Goal: Check status: Check status

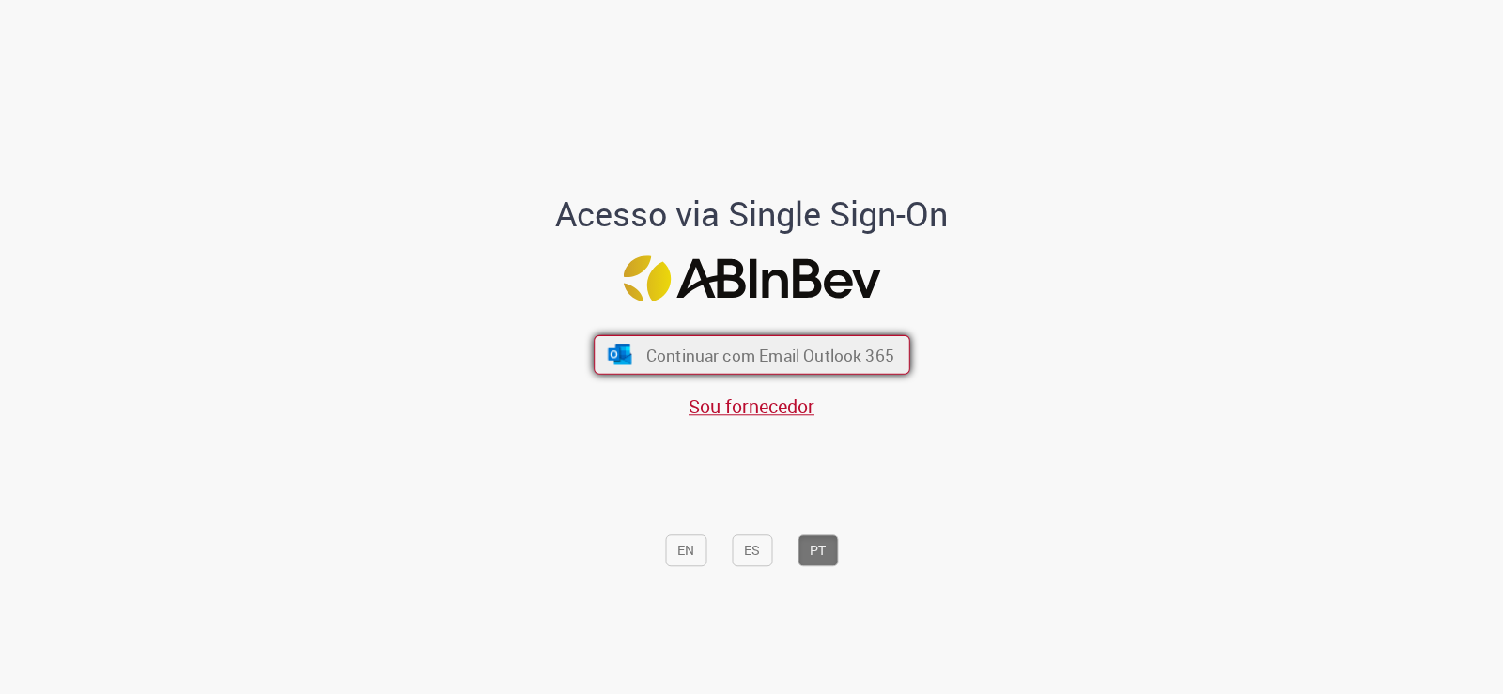
click at [750, 353] on span "Continuar com Email Outlook 365" at bounding box center [769, 355] width 248 height 22
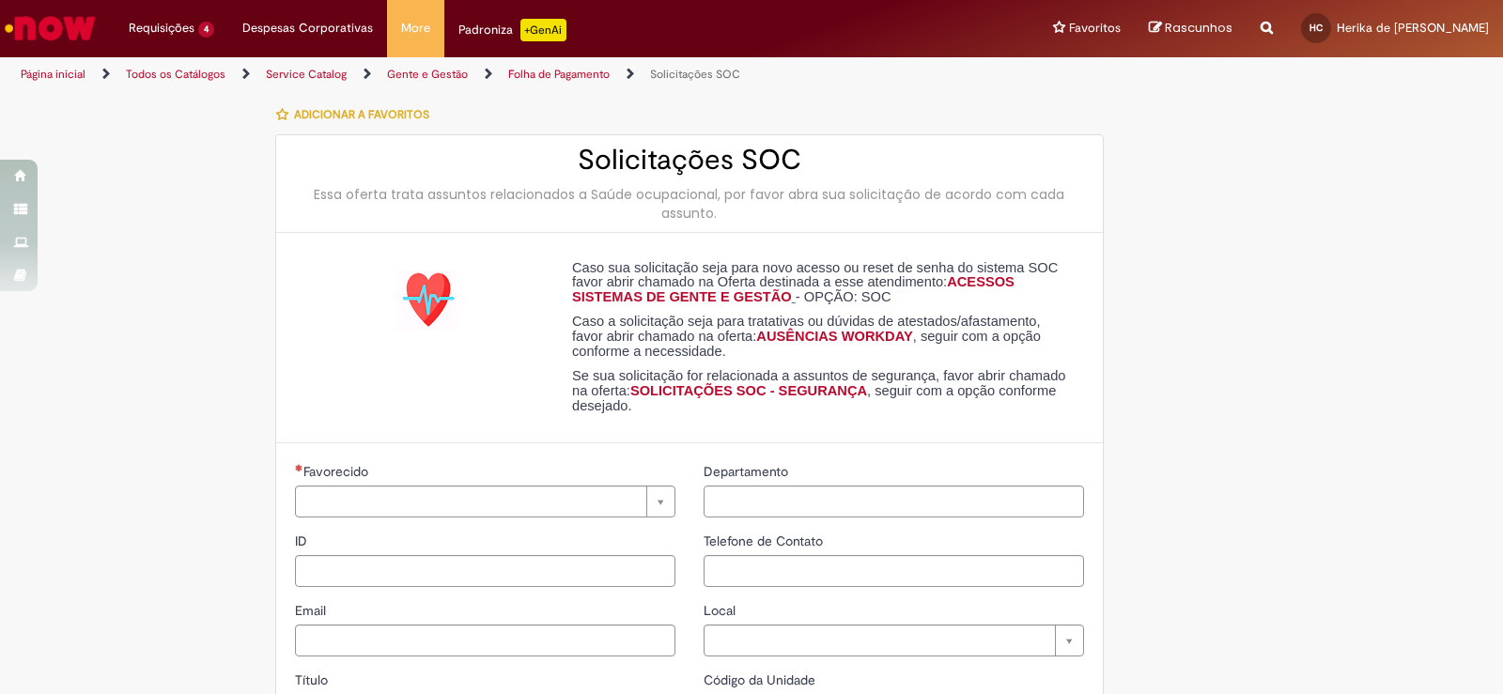
type input "**********"
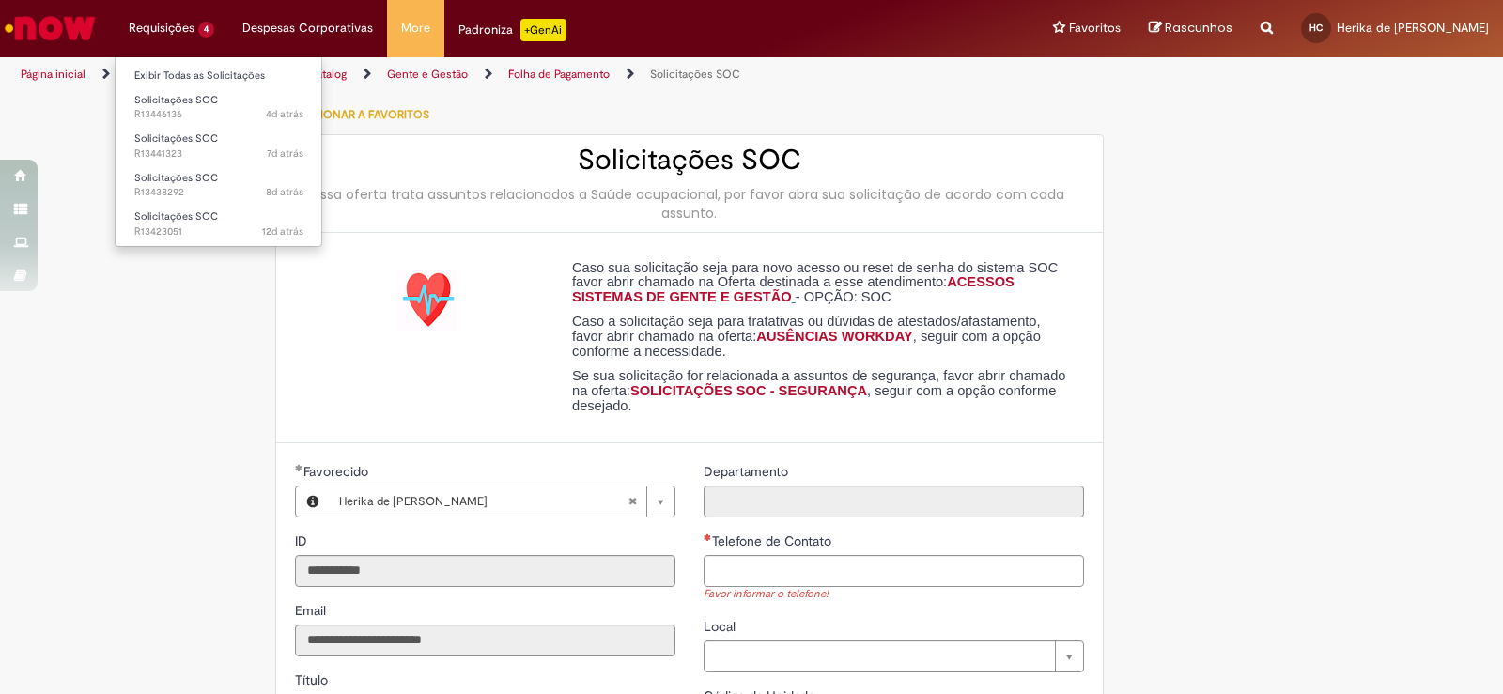
click at [140, 35] on li "Requisições 4 Exibir Todas as Solicitações Solicitações SOC 4d atrás 4 dias atr…" at bounding box center [172, 28] width 114 height 56
click at [170, 212] on span "Solicitações SOC" at bounding box center [176, 217] width 84 height 14
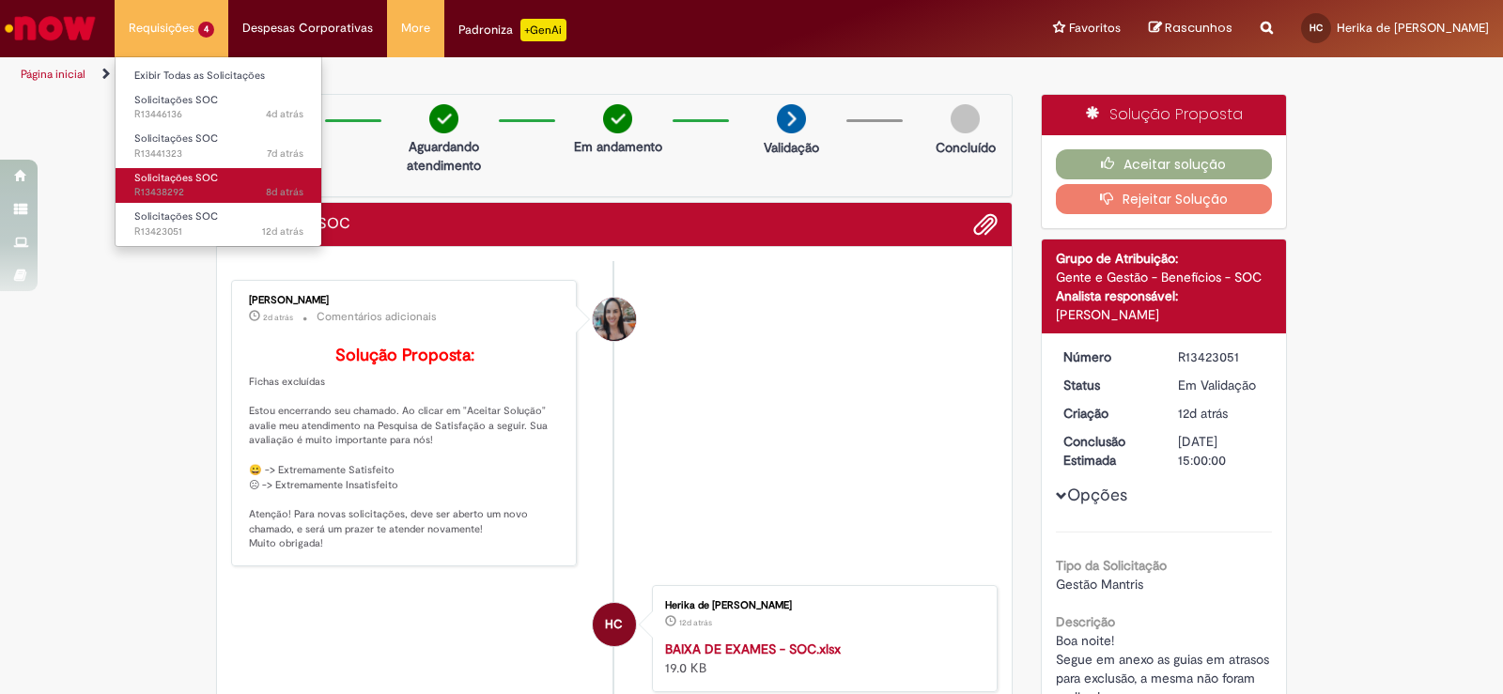
click at [194, 182] on span "Solicitações SOC" at bounding box center [176, 178] width 84 height 14
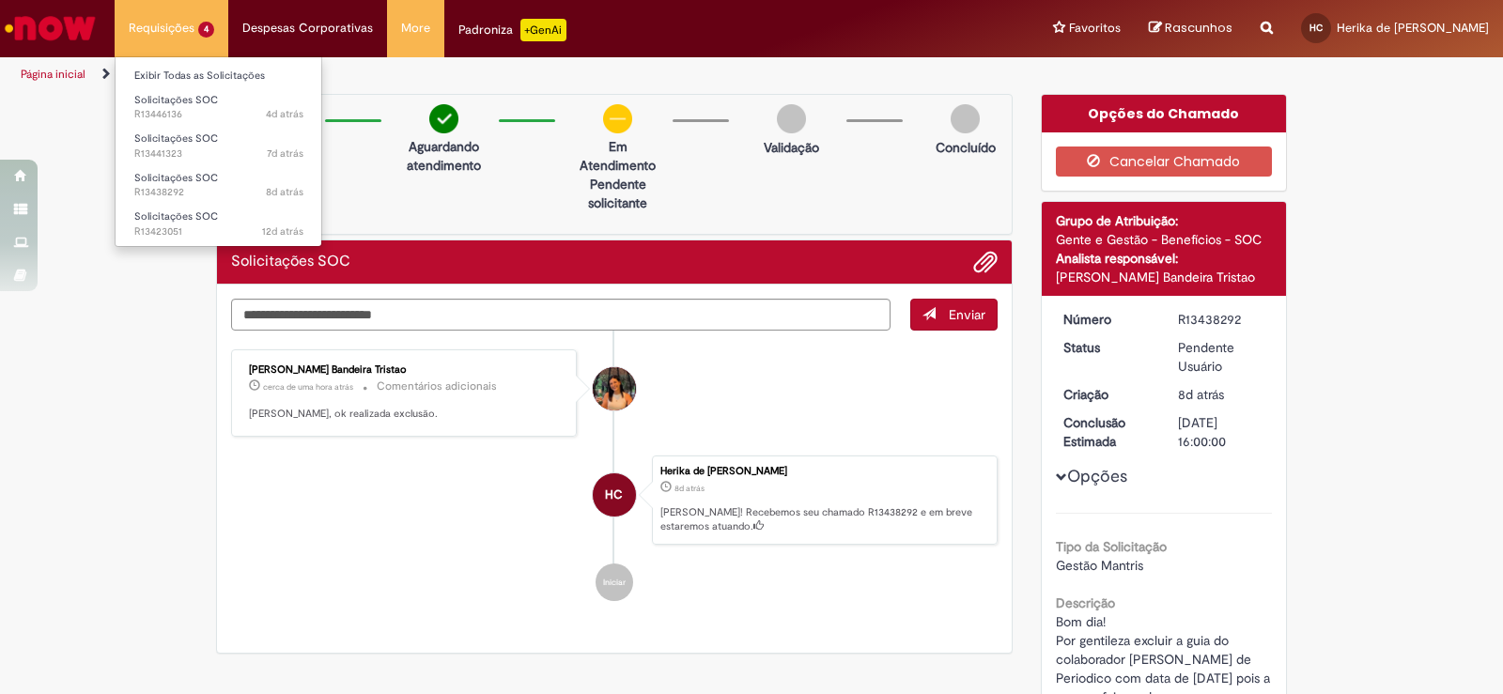
click at [174, 37] on li "Requisições 4 Exibir Todas as Solicitações Solicitações SOC 4d atrás 4 dias atr…" at bounding box center [172, 28] width 114 height 56
click at [176, 140] on span "Solicitações SOC" at bounding box center [176, 139] width 84 height 14
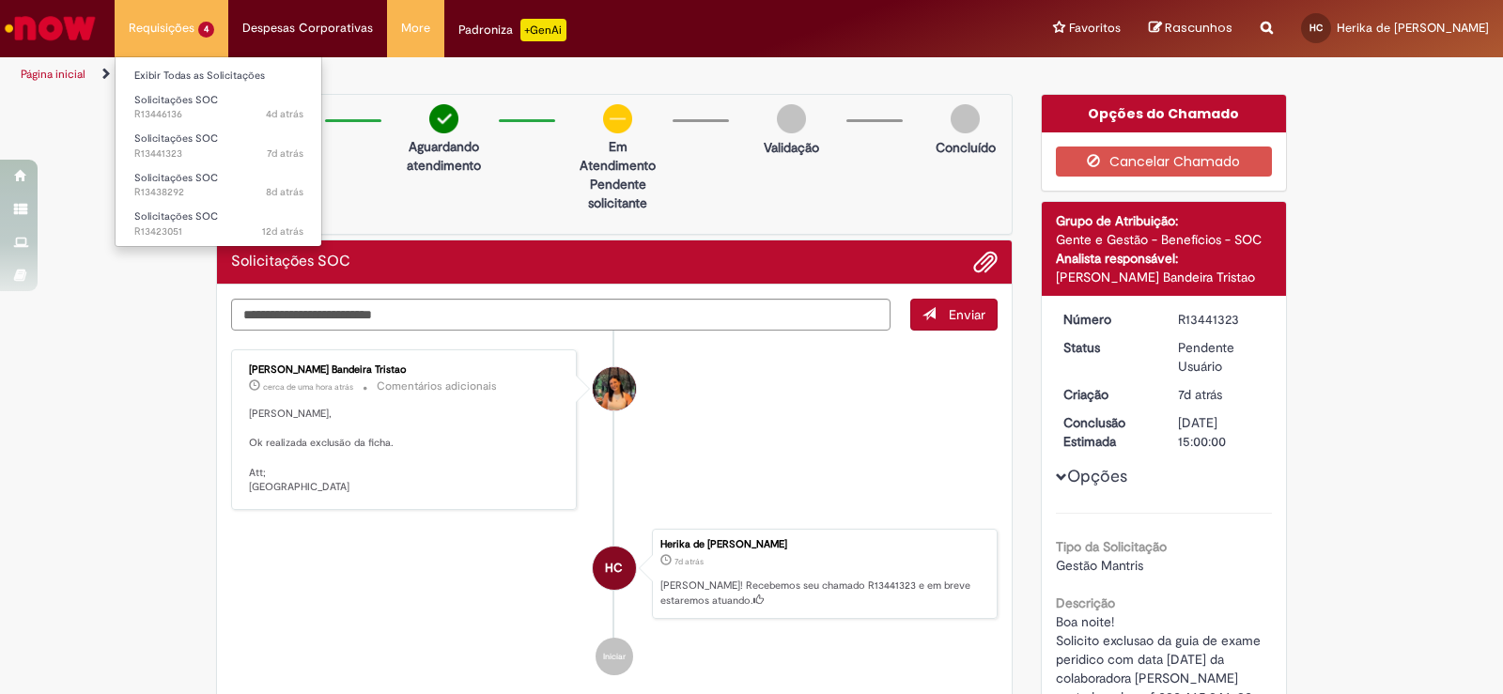
click at [177, 25] on li "Requisições 4 Exibir Todas as Solicitações Solicitações SOC 4d atrás 4 dias atr…" at bounding box center [172, 28] width 114 height 56
click at [155, 108] on span "4d atrás 4 dias atrás R13446136" at bounding box center [218, 114] width 169 height 15
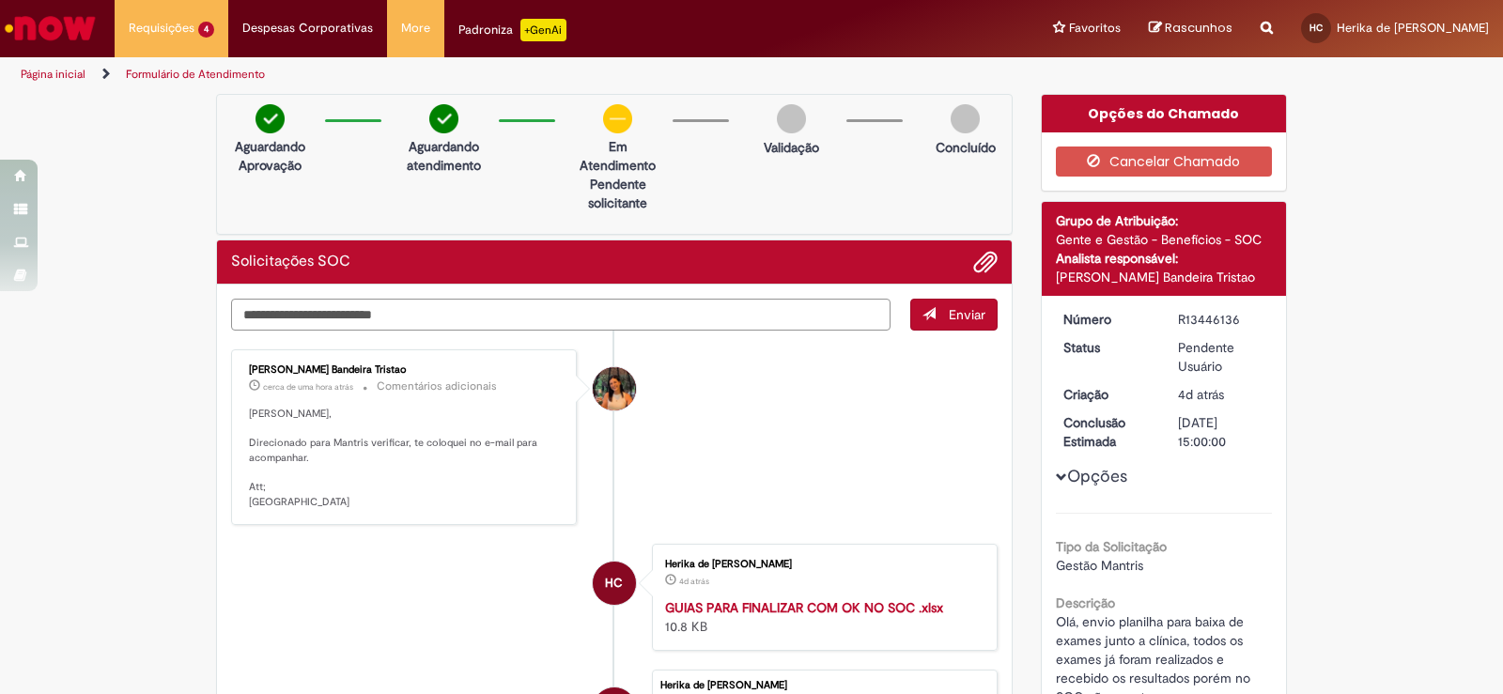
click at [308, 316] on textarea "Digite sua mensagem aqui..." at bounding box center [561, 315] width 660 height 32
type textarea "*********"
click at [968, 306] on span "Enviar" at bounding box center [967, 314] width 37 height 17
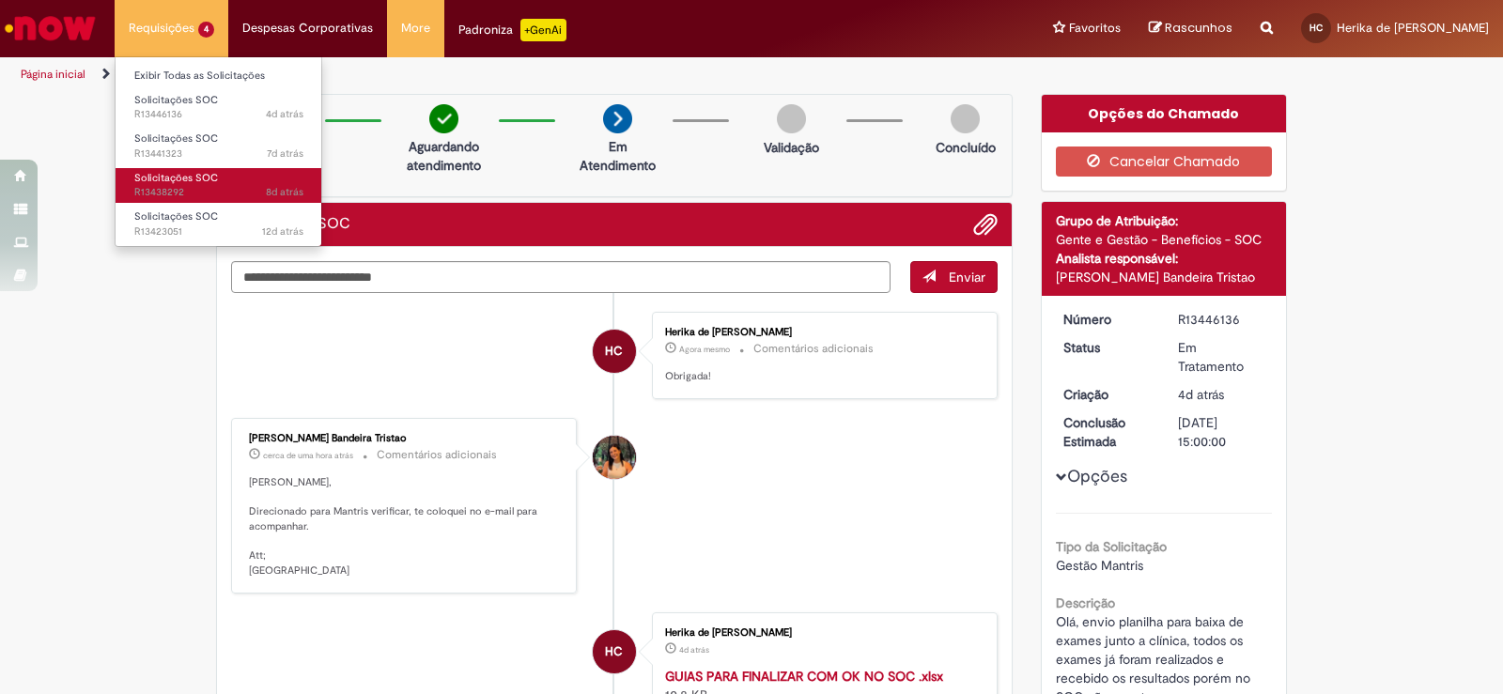
click at [181, 191] on span "8d atrás 8 dias atrás R13438292" at bounding box center [218, 192] width 169 height 15
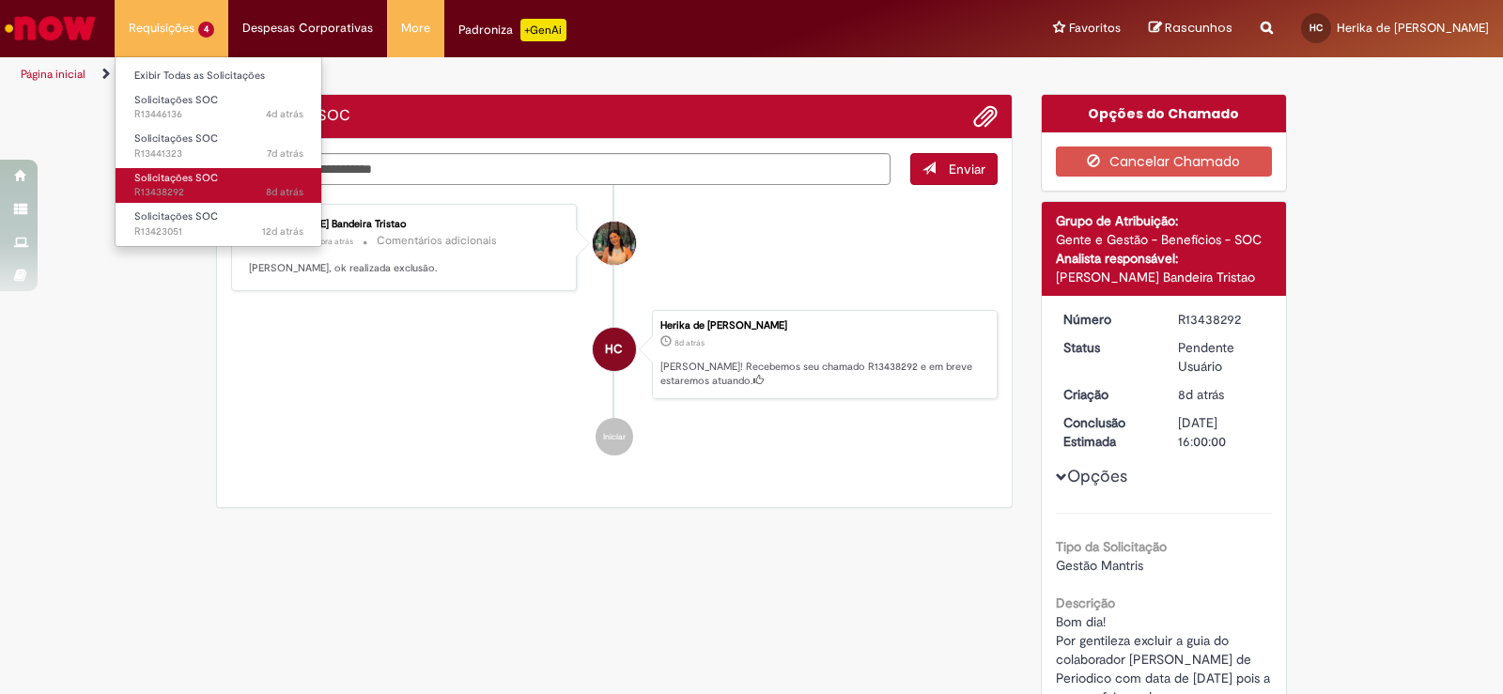
click at [181, 191] on span "8d atrás 8 dias atrás R13438292" at bounding box center [218, 192] width 169 height 15
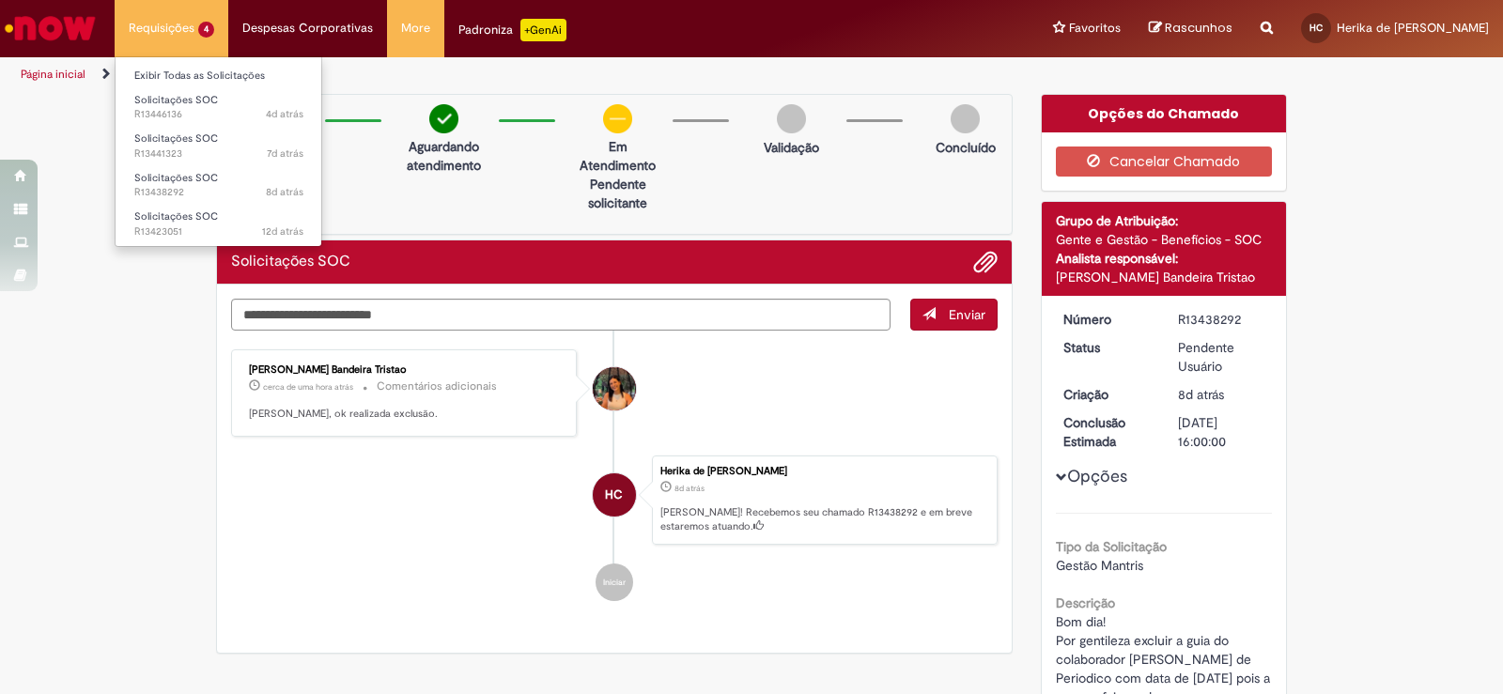
click at [180, 32] on li "Requisições 4 Exibir Todas as Solicitações Solicitações SOC 4d atrás 4 dias atr…" at bounding box center [172, 28] width 114 height 56
click at [156, 218] on span "Solicitações SOC" at bounding box center [176, 217] width 84 height 14
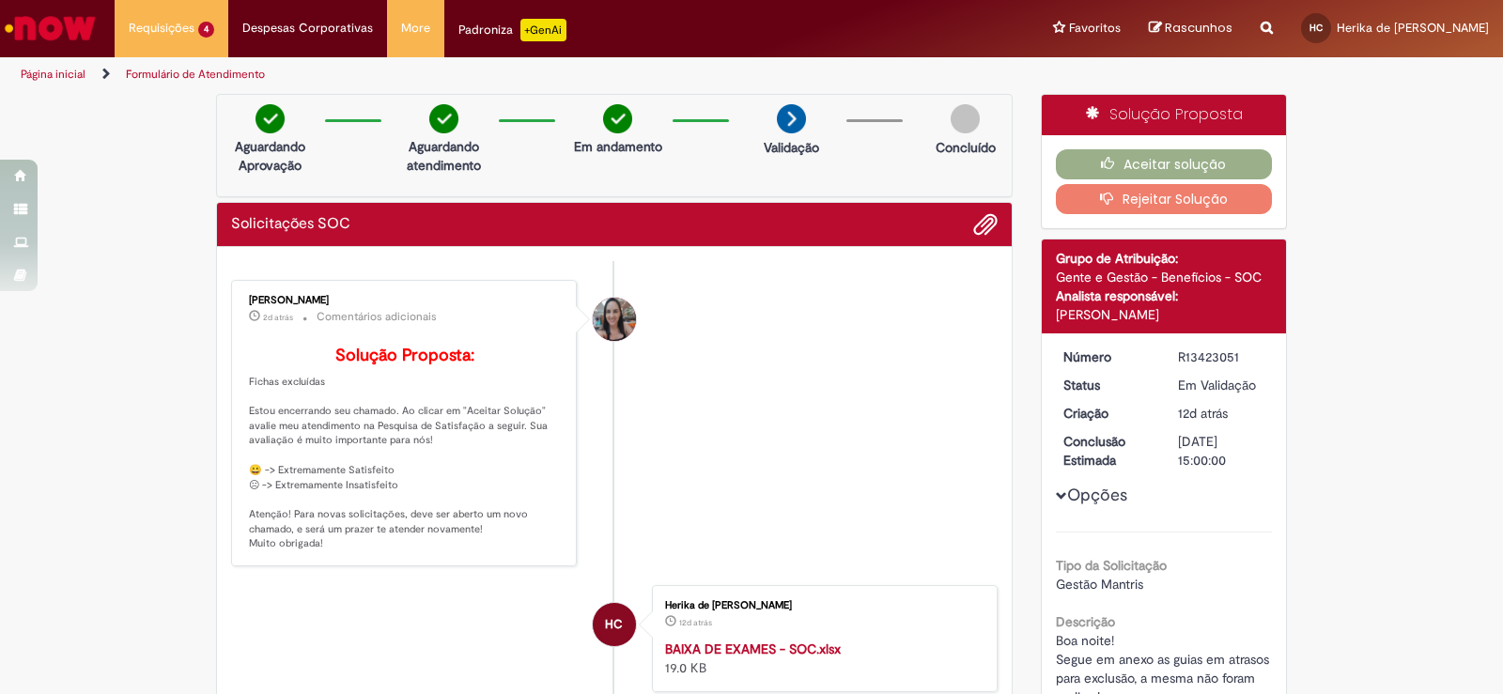
click at [101, 256] on div "Verificar Código de Barras Aguardando Aprovação Aguardando atendimento Em andam…" at bounding box center [751, 521] width 1503 height 855
